Goal: Download file/media: Obtain a digital file from the website

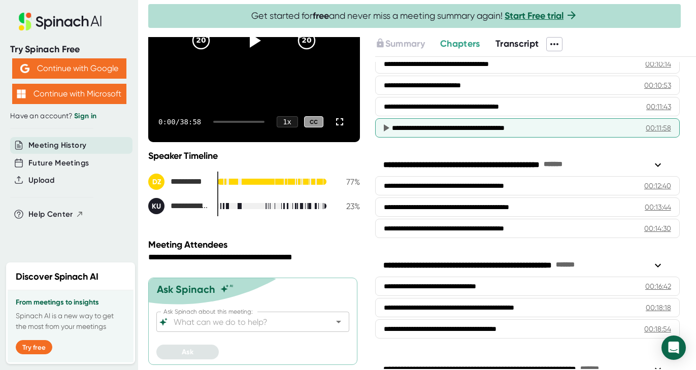
scroll to position [271, 0]
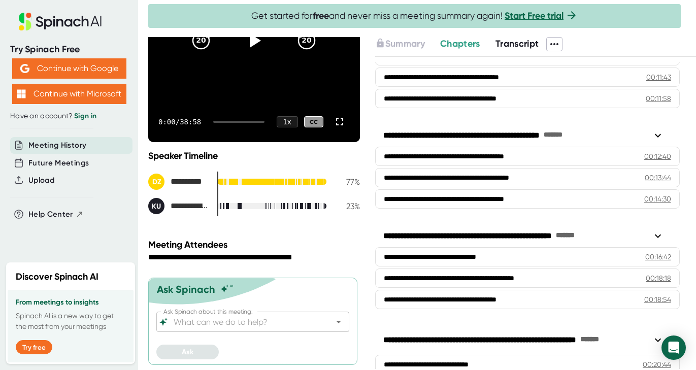
click at [638, 35] on div at bounding box center [422, 34] width 548 height 5
click at [547, 43] on div at bounding box center [543, 44] width 8 height 14
click at [561, 44] on icon at bounding box center [555, 44] width 12 height 12
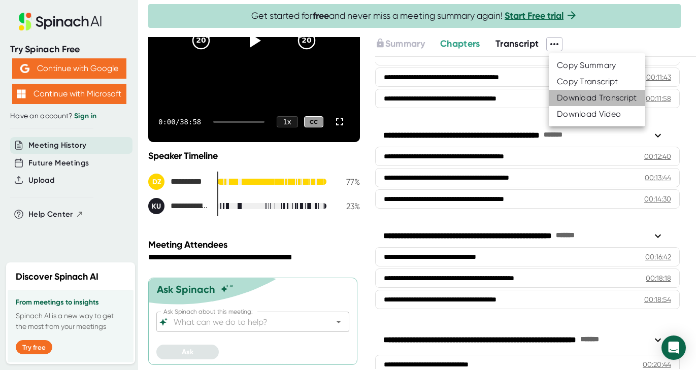
click at [615, 94] on div "Download Transcript" at bounding box center [597, 98] width 80 height 10
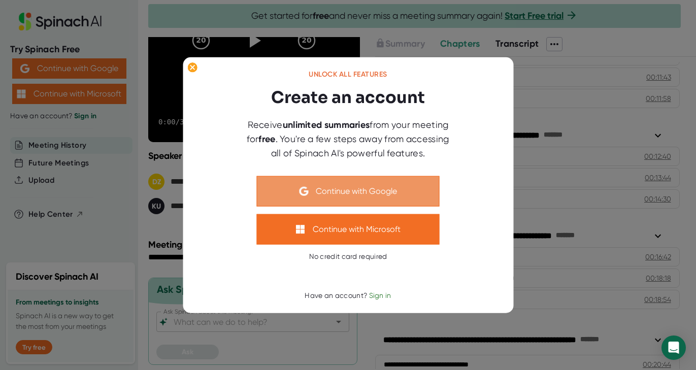
click at [378, 181] on button "Continue with Google" at bounding box center [348, 191] width 183 height 30
click at [376, 184] on button "Continue with Google" at bounding box center [348, 191] width 183 height 30
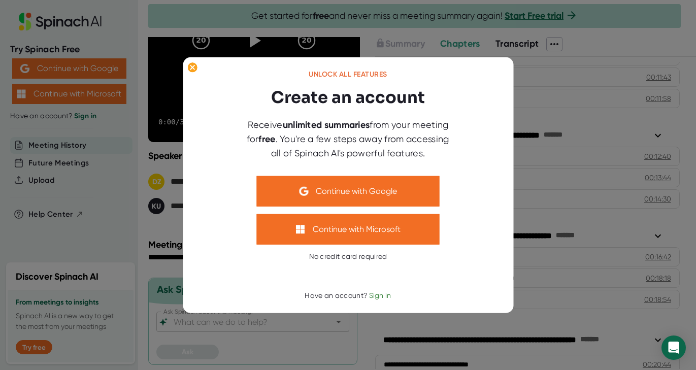
click at [623, 36] on div at bounding box center [348, 185] width 696 height 370
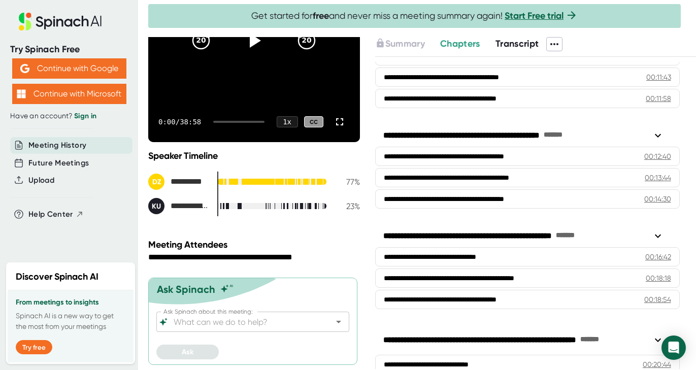
scroll to position [0, 0]
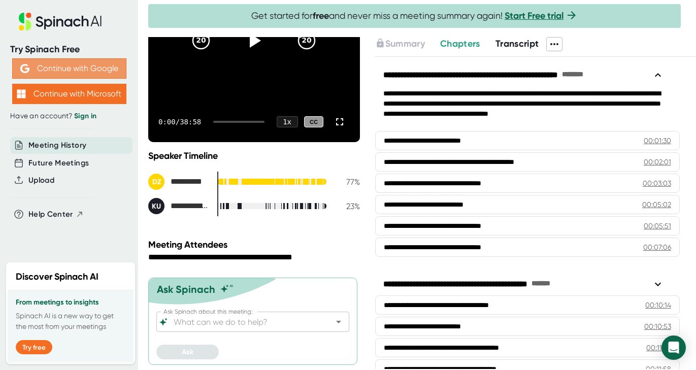
click at [60, 66] on button "Continue with Google" at bounding box center [69, 68] width 114 height 20
click at [85, 115] on link "Sign in" at bounding box center [85, 116] width 22 height 9
